Goal: Information Seeking & Learning: Learn about a topic

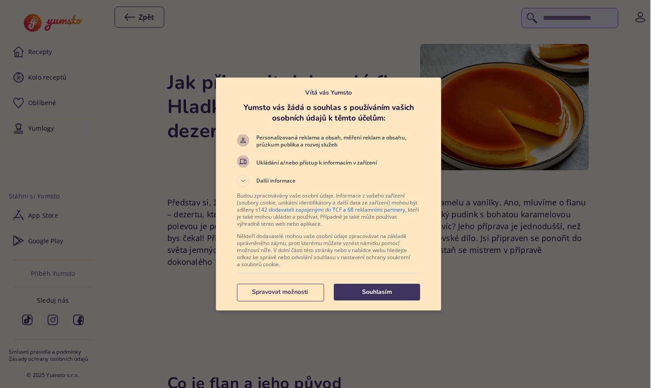
click at [378, 293] on p "Souhlasím" at bounding box center [377, 292] width 86 height 9
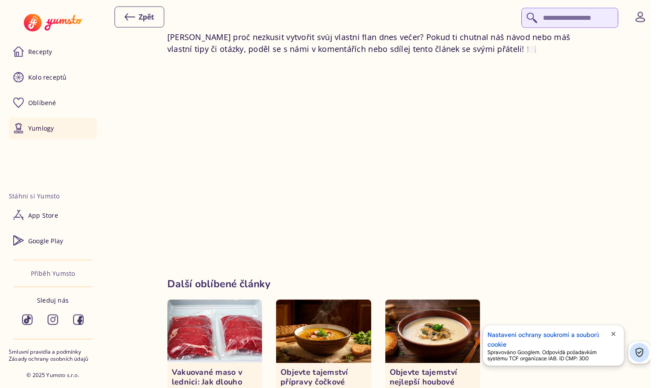
scroll to position [3768, 0]
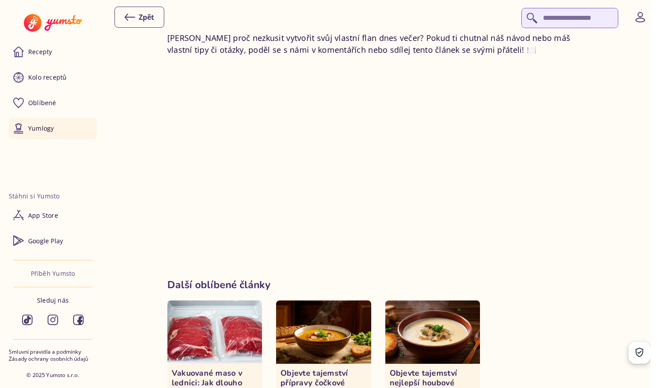
click at [449, 301] on img at bounding box center [432, 332] width 95 height 63
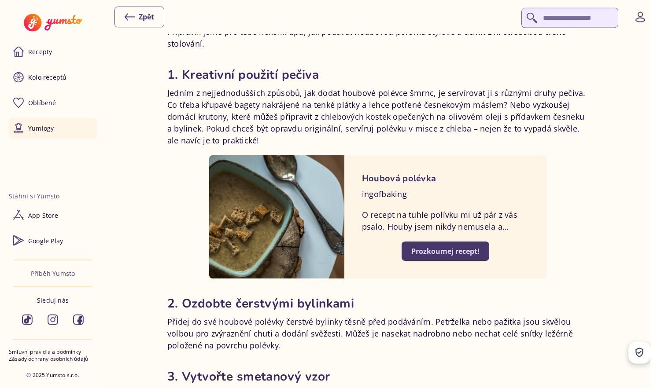
scroll to position [2977, 0]
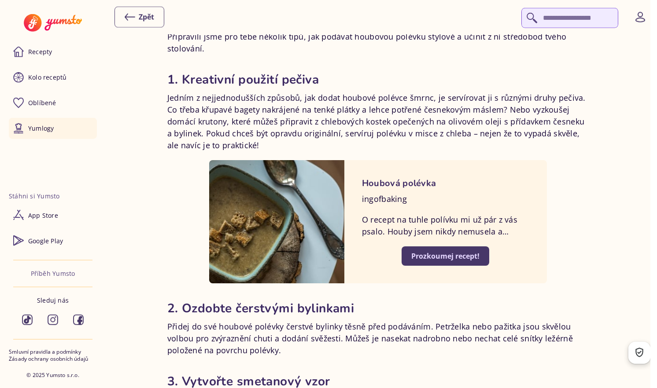
click at [457, 251] on div "Prozkoumej recept!" at bounding box center [445, 256] width 68 height 10
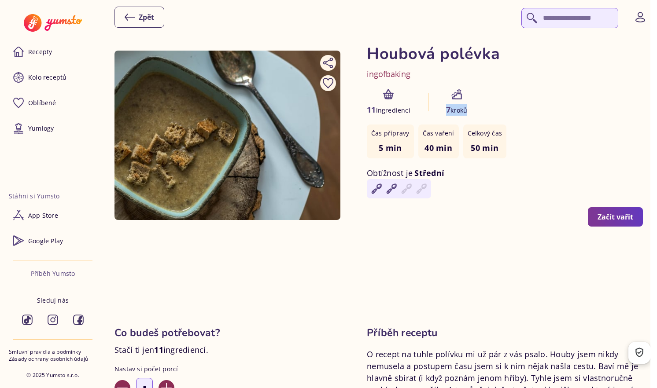
drag, startPoint x: 657, startPoint y: 44, endPoint x: 655, endPoint y: 74, distance: 30.9
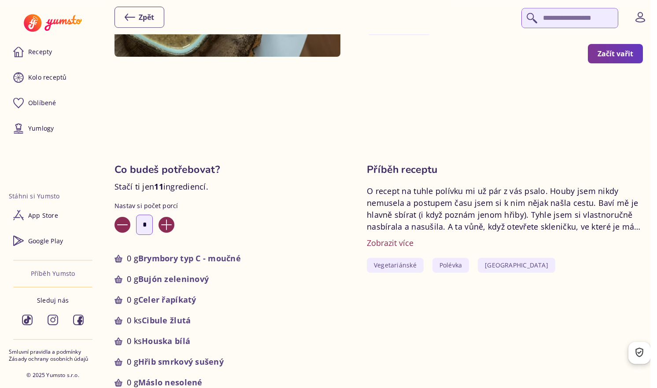
scroll to position [166, 0]
